Goal: Information Seeking & Learning: Find specific page/section

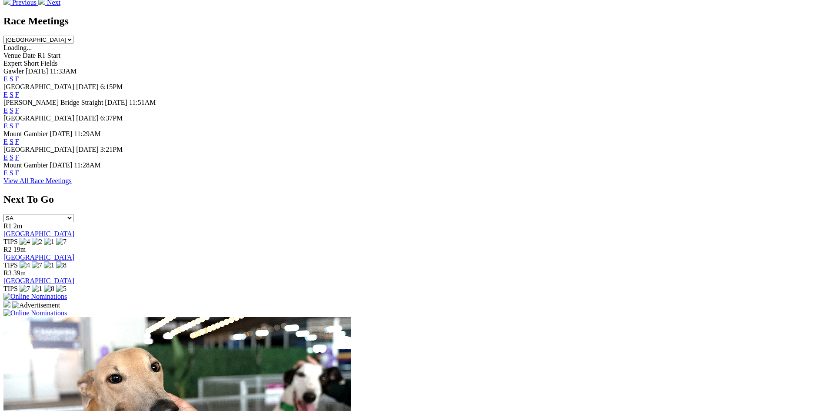
scroll to position [435, 0]
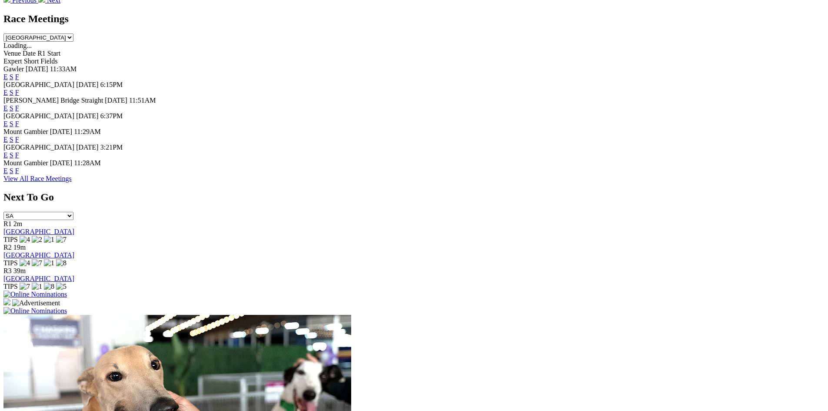
click at [19, 151] on link "F" at bounding box center [17, 154] width 4 height 7
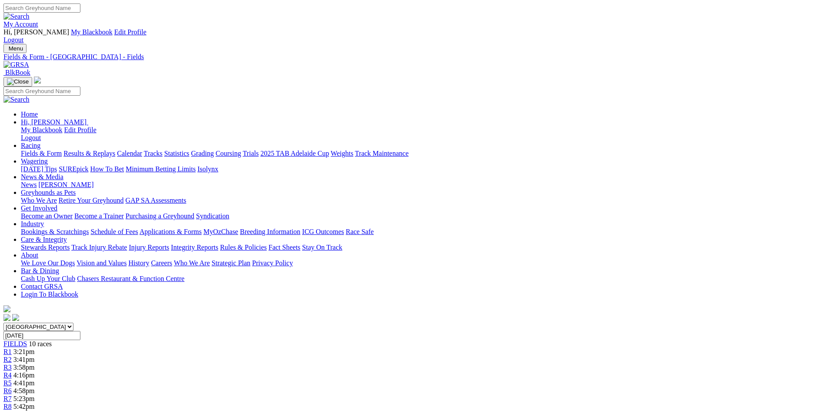
click at [62, 150] on link "Fields & Form" at bounding box center [41, 153] width 41 height 7
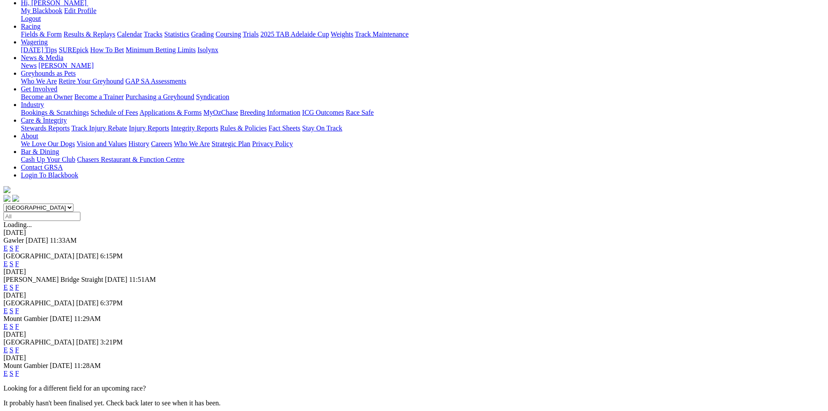
scroll to position [130, 0]
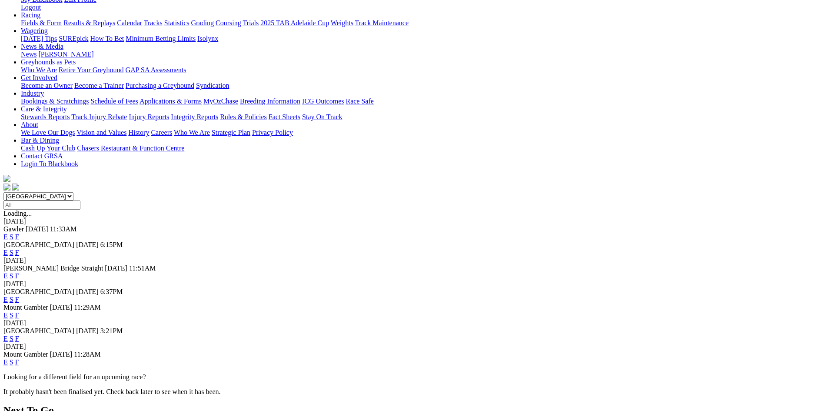
click at [19, 296] on link "F" at bounding box center [17, 299] width 4 height 7
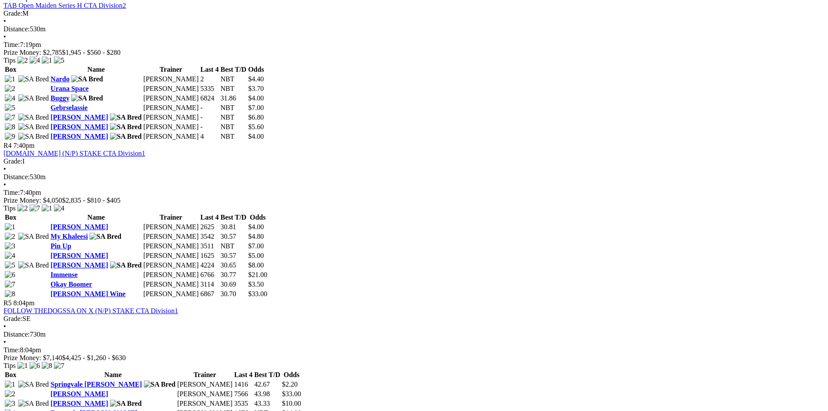
scroll to position [826, 0]
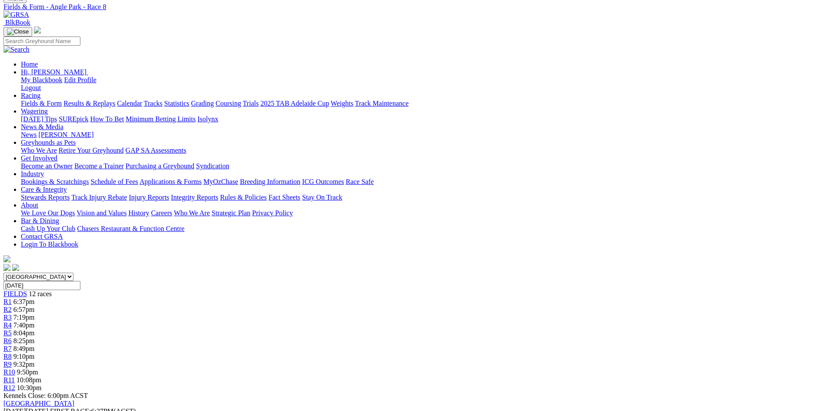
scroll to position [130, 0]
